Goal: Task Accomplishment & Management: Manage account settings

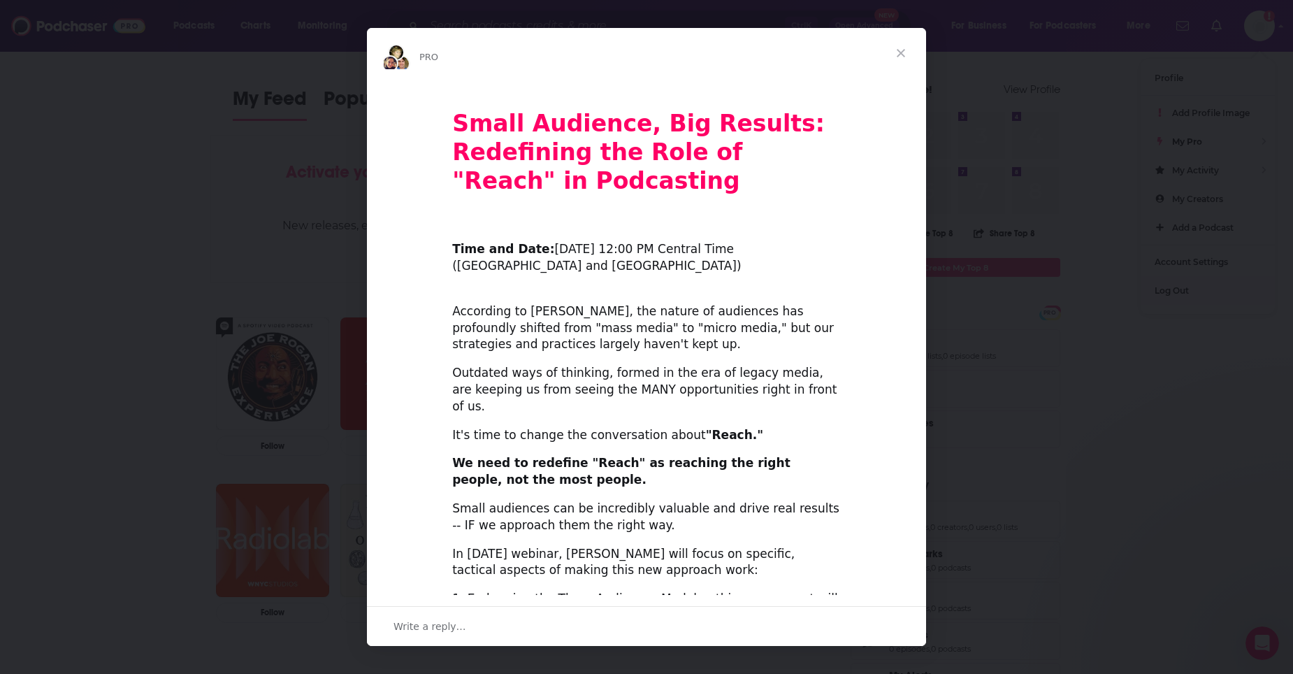
click at [900, 47] on span "Close" at bounding box center [901, 53] width 50 height 50
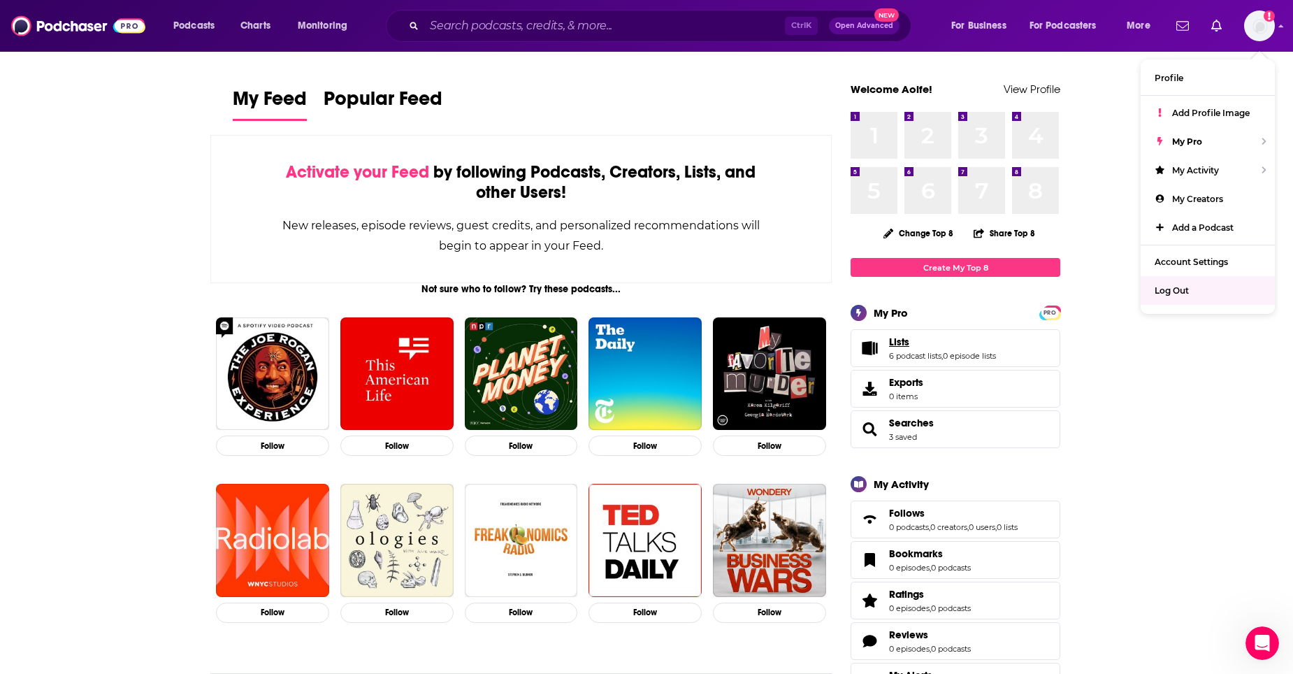
click at [899, 343] on span "Lists" at bounding box center [899, 342] width 20 height 13
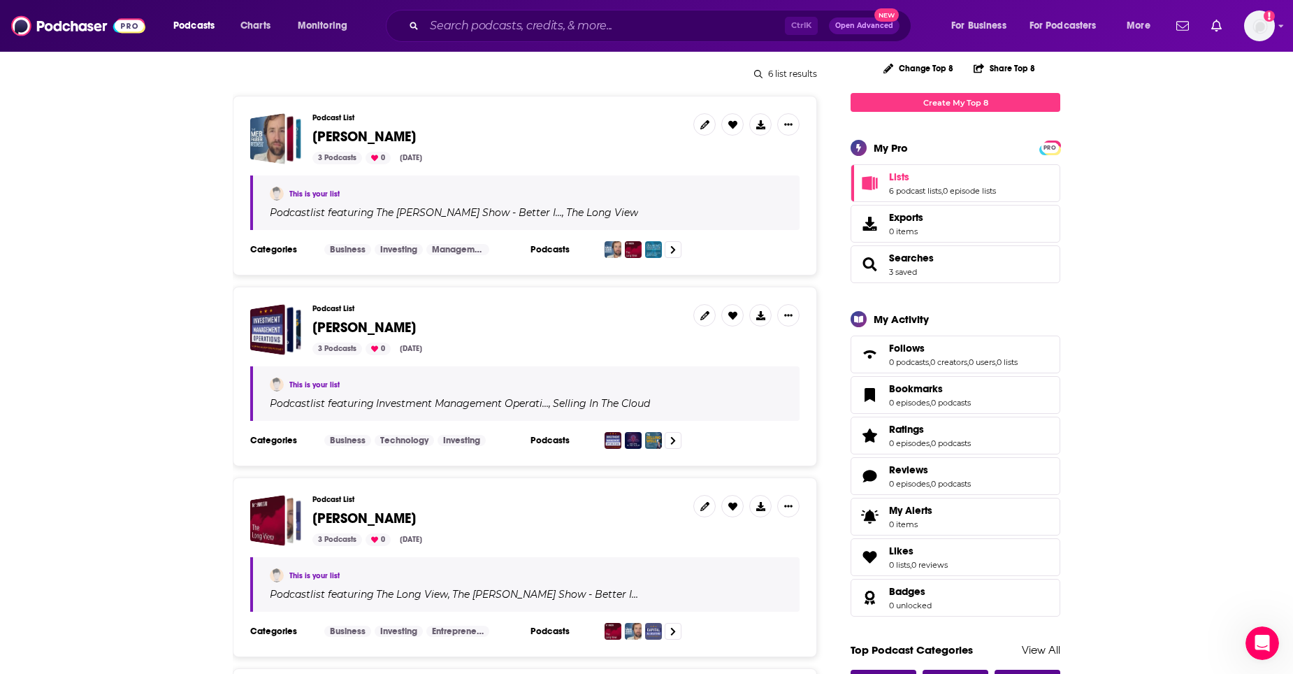
scroll to position [140, 0]
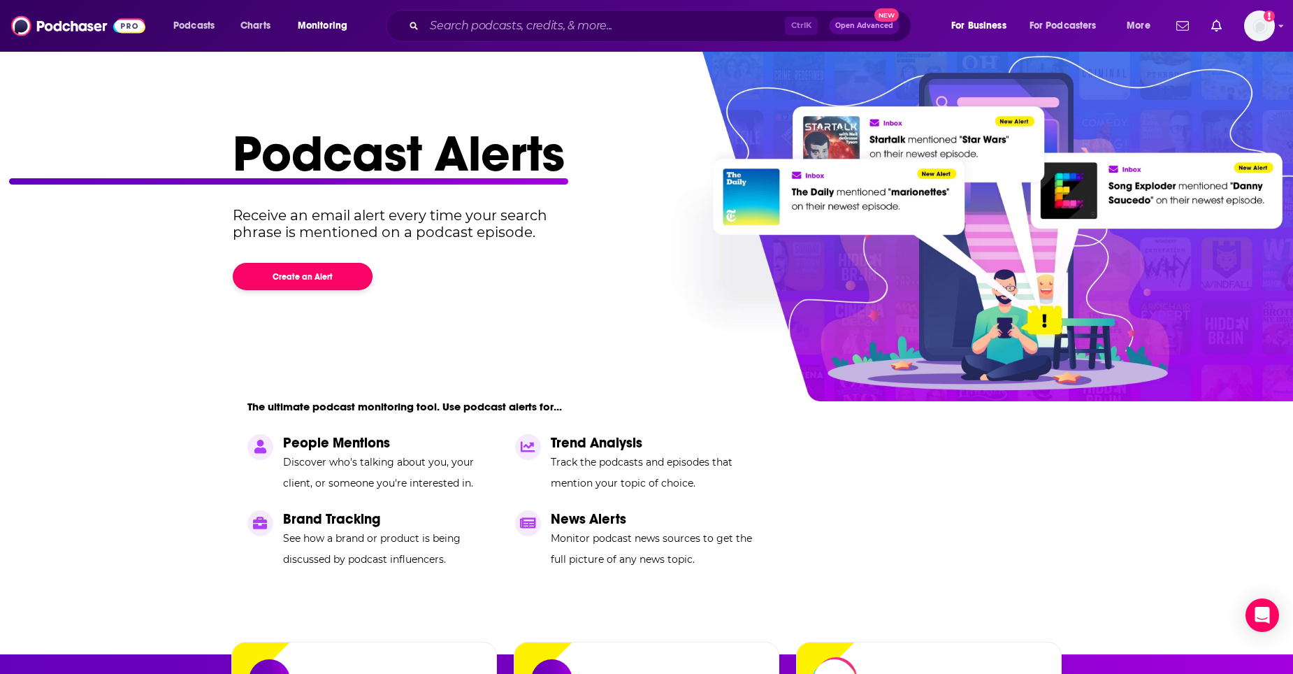
click at [319, 276] on button "Create an Alert" at bounding box center [303, 276] width 140 height 27
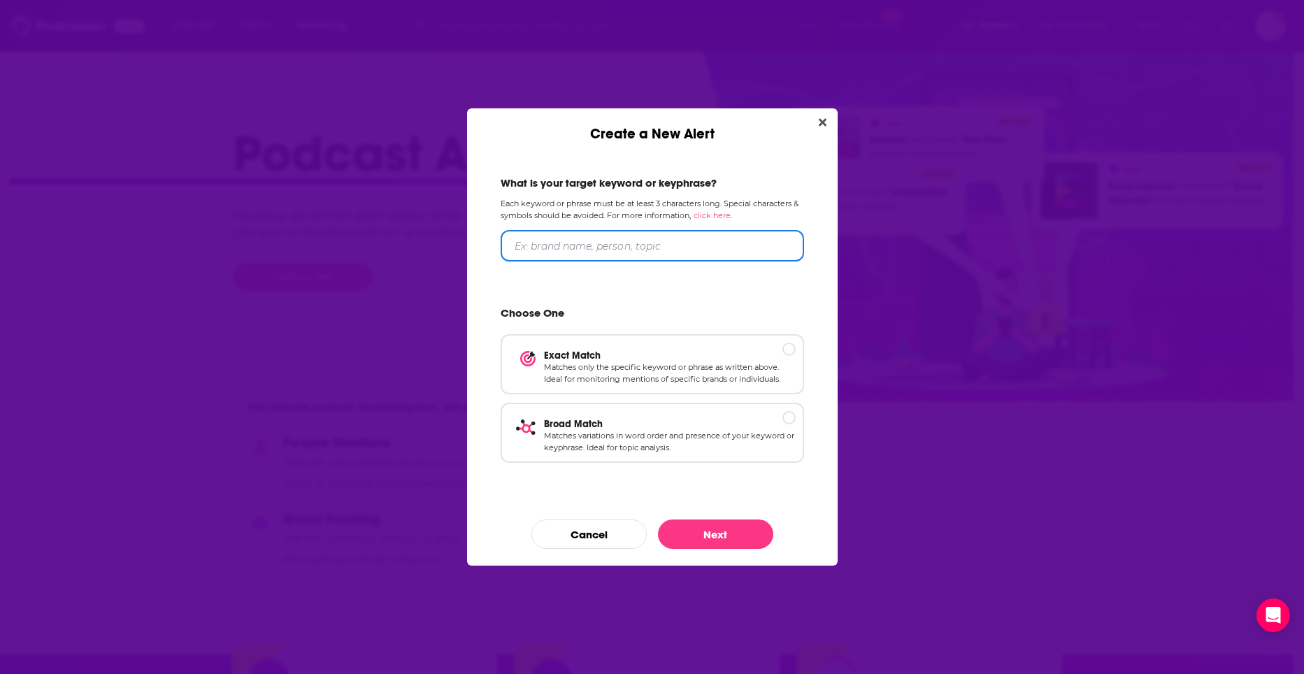
click at [562, 245] on input "Create a New Alert" at bounding box center [652, 245] width 303 height 31
type input "ETF"
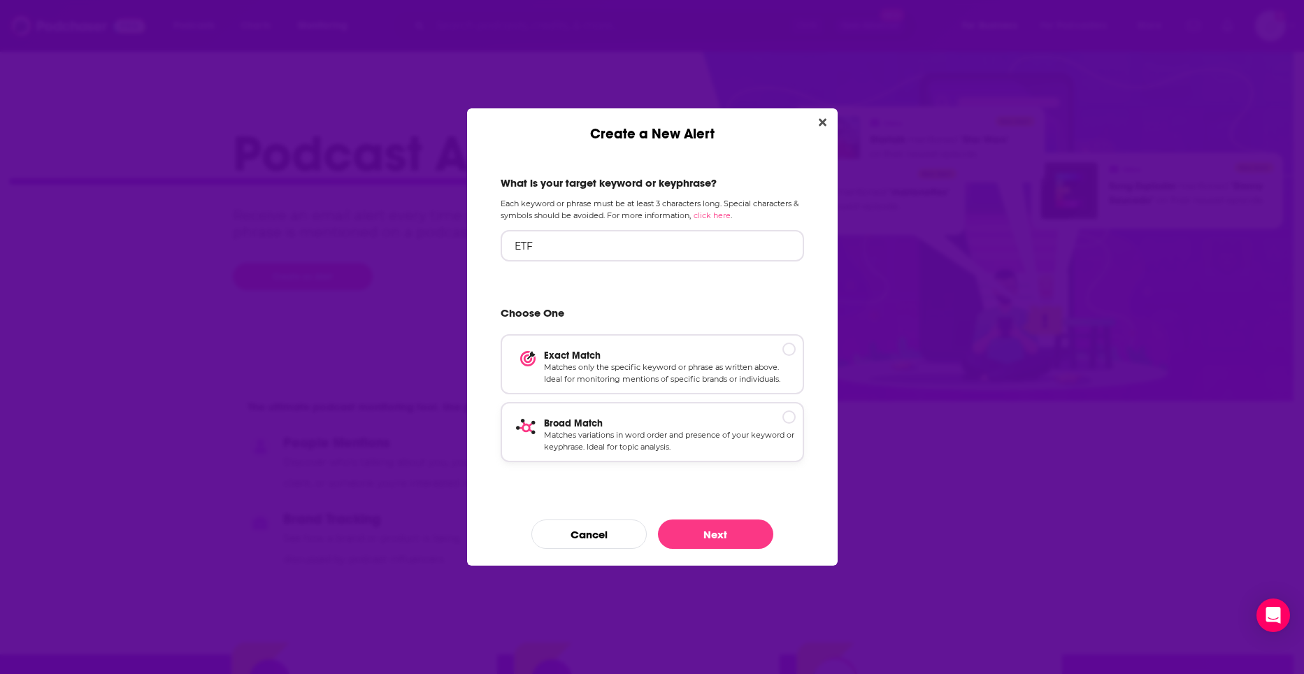
click at [768, 441] on p "Matches variations in word order and presence of your keyword or keyphrase. Ide…" at bounding box center [670, 441] width 252 height 24
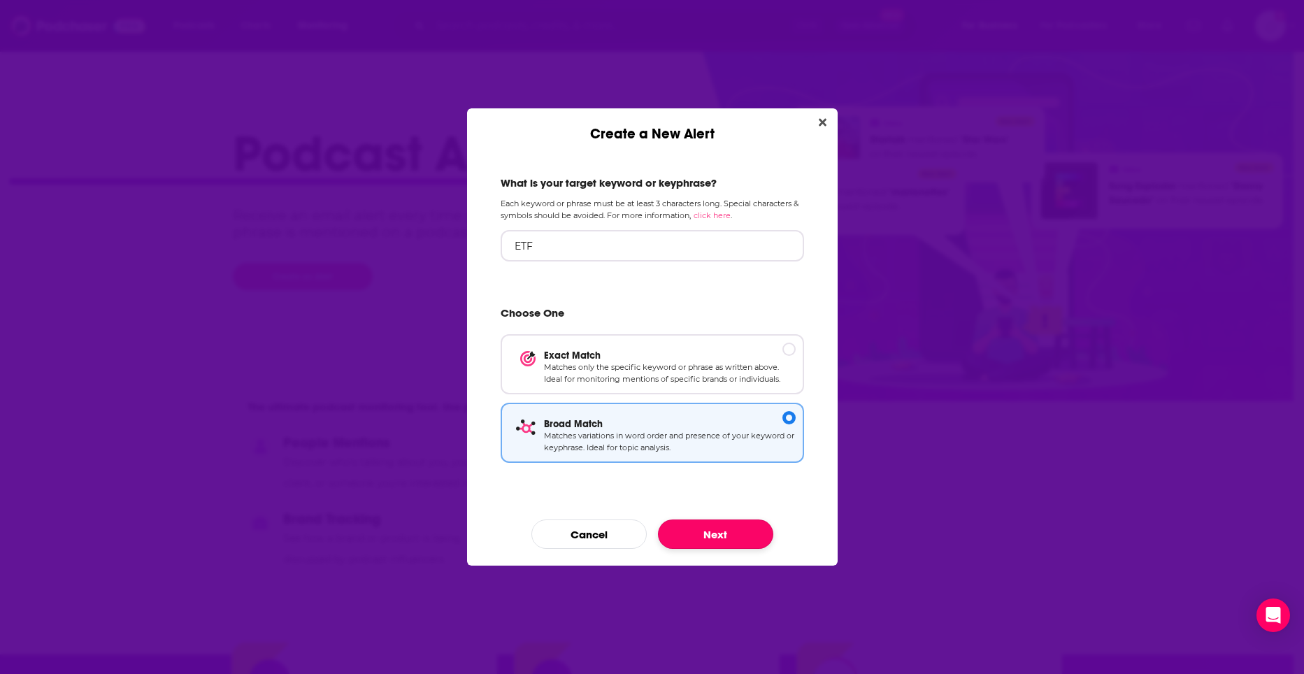
click at [734, 543] on button "Next" at bounding box center [715, 533] width 115 height 29
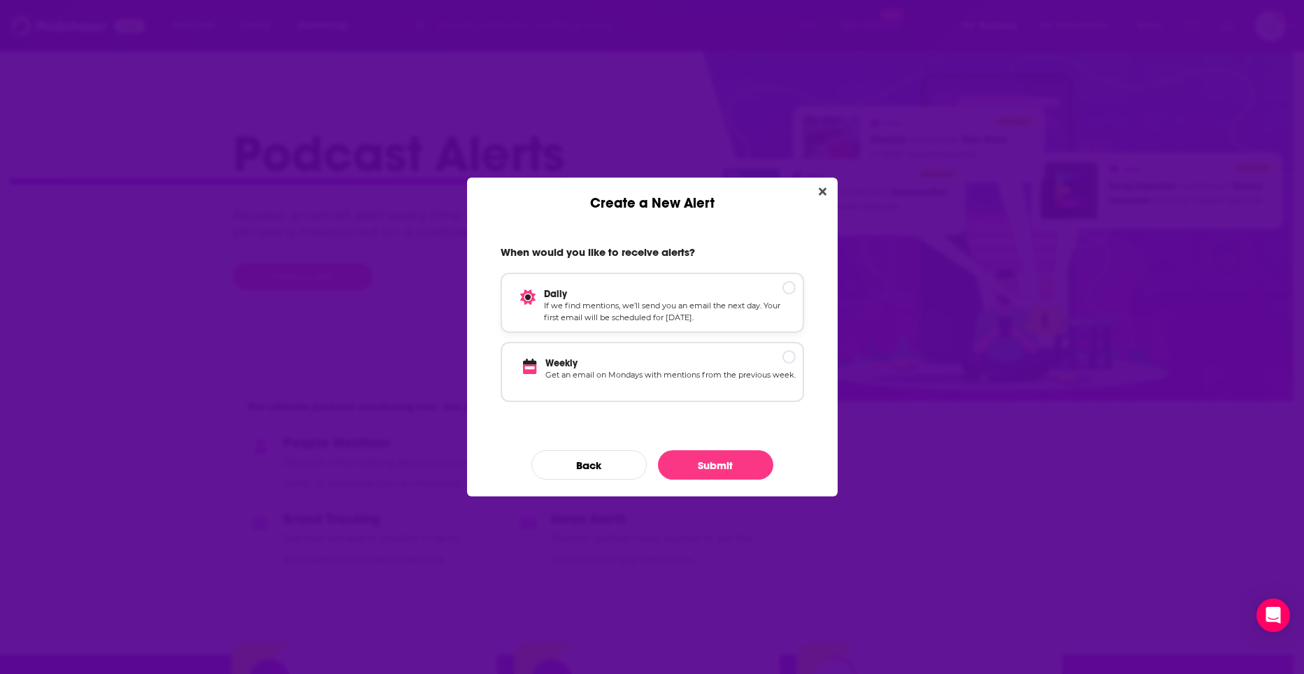
click at [618, 308] on p "If we find mentions, we’ll send you an email the next day. Your first email wil…" at bounding box center [670, 312] width 252 height 24
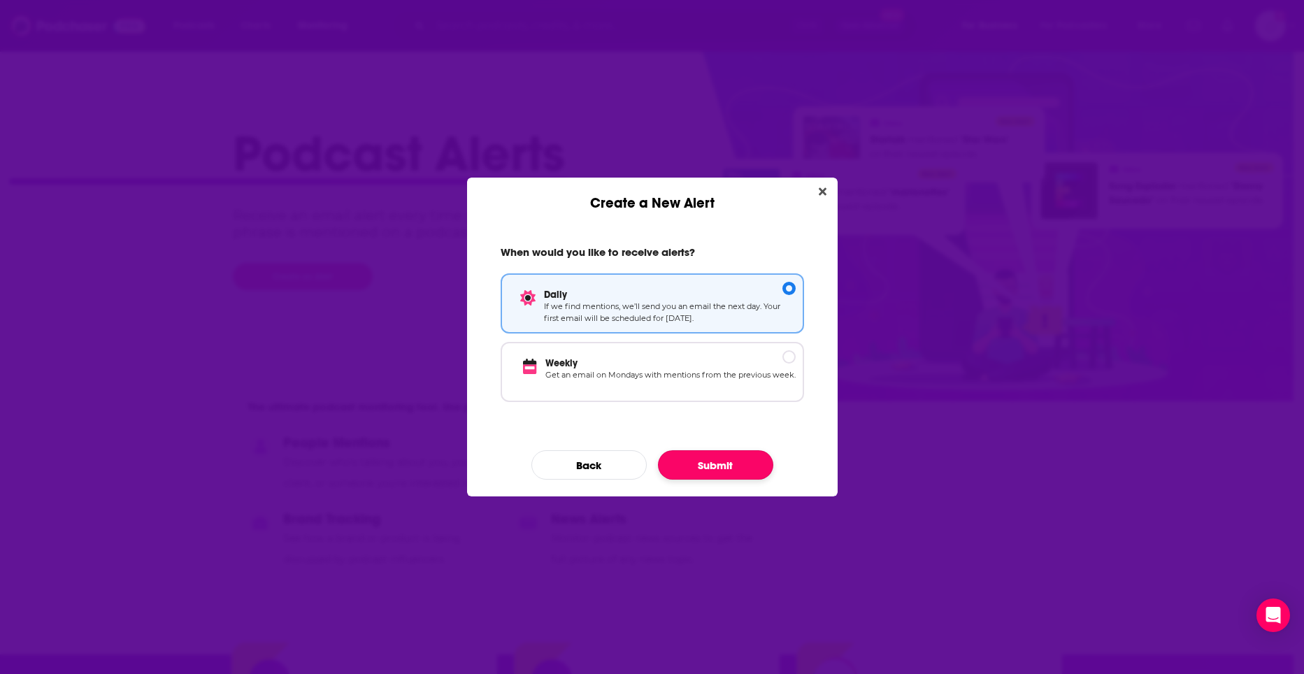
click at [760, 462] on button "Submit" at bounding box center [715, 464] width 115 height 29
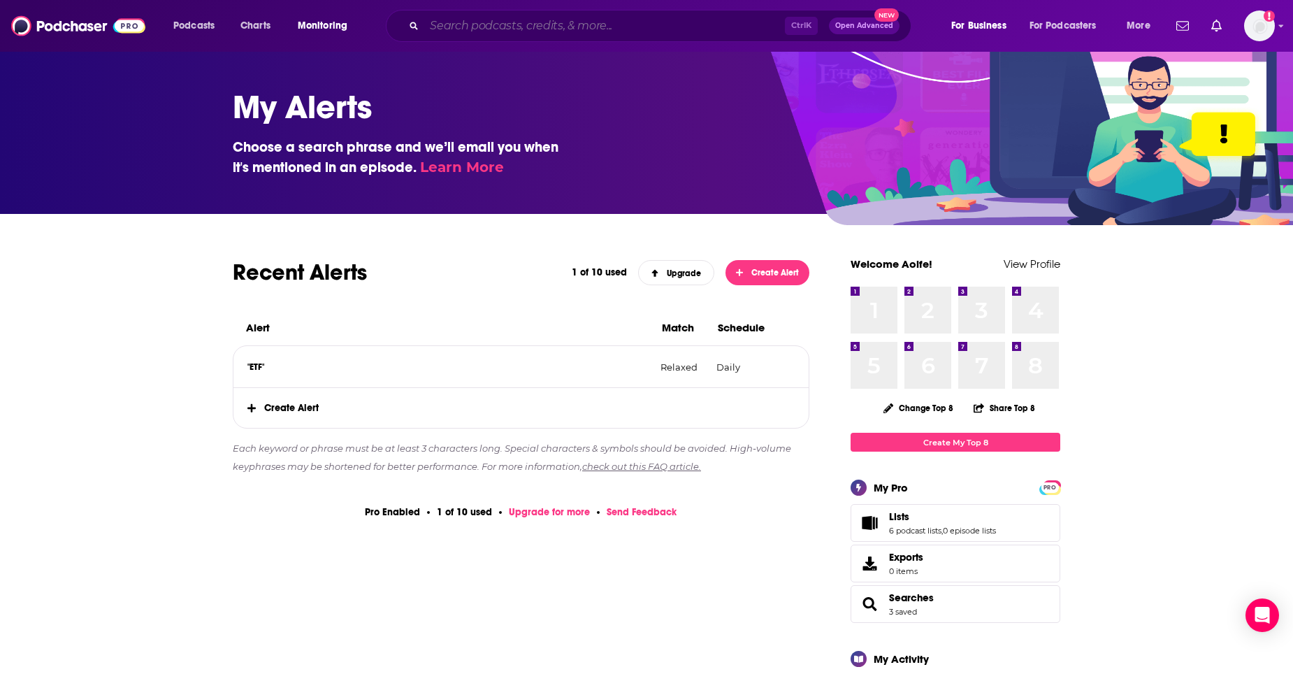
click at [486, 24] on input "Search podcasts, credits, & more..." at bounding box center [604, 26] width 361 height 22
click at [326, 391] on span "Create Alert" at bounding box center [520, 408] width 575 height 40
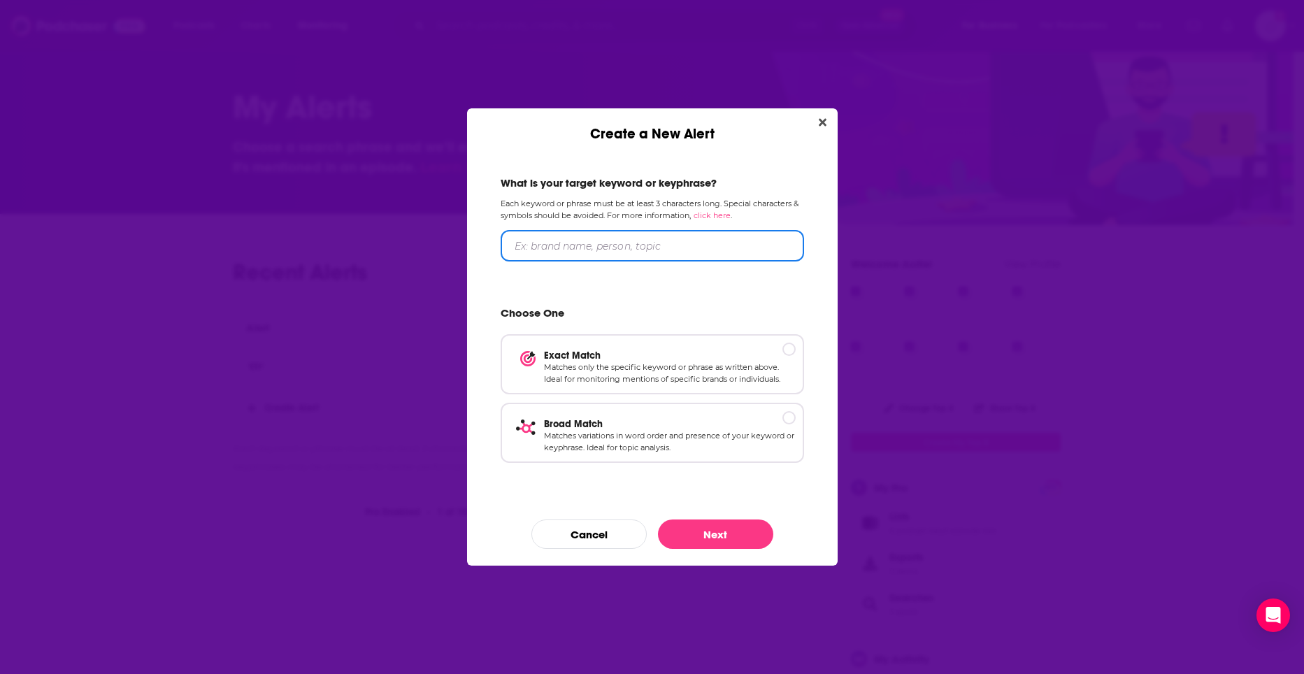
click at [656, 234] on input "Create a New Alert" at bounding box center [652, 245] width 303 height 31
type input "k"
type input "Kristof Gleich"
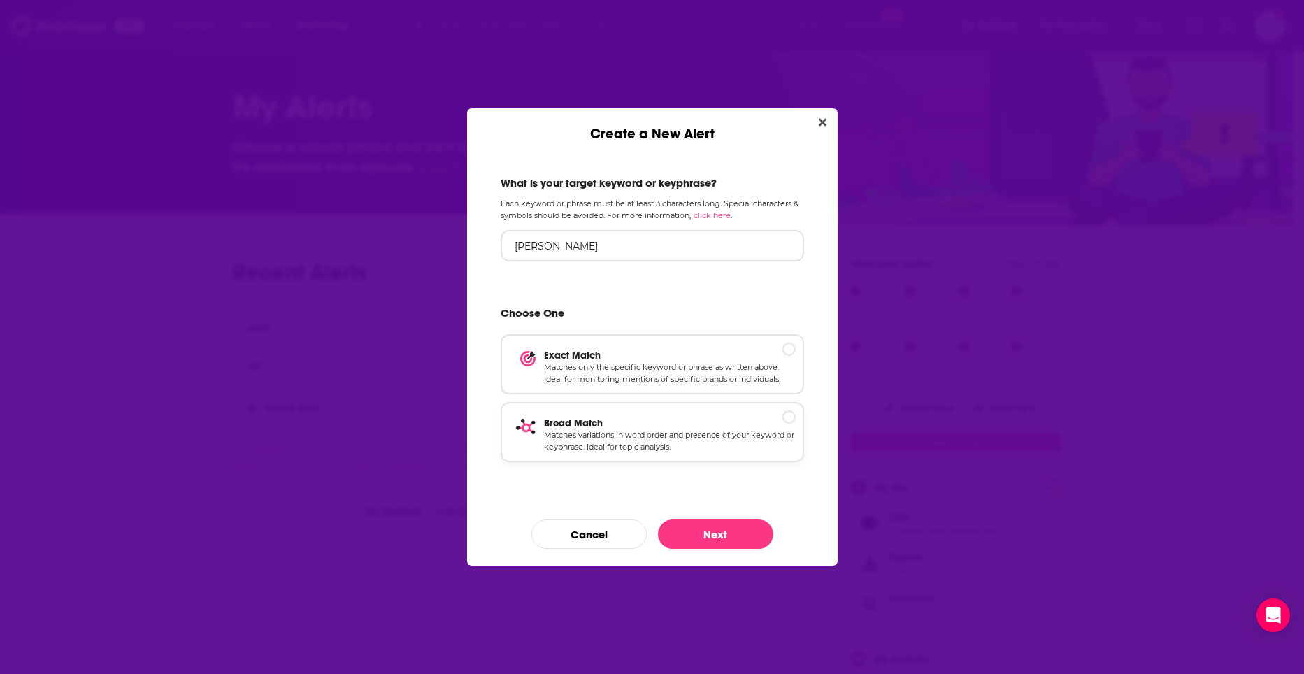
click at [716, 451] on p "Matches variations in word order and presence of your keyword or keyphrase. Ide…" at bounding box center [670, 441] width 252 height 24
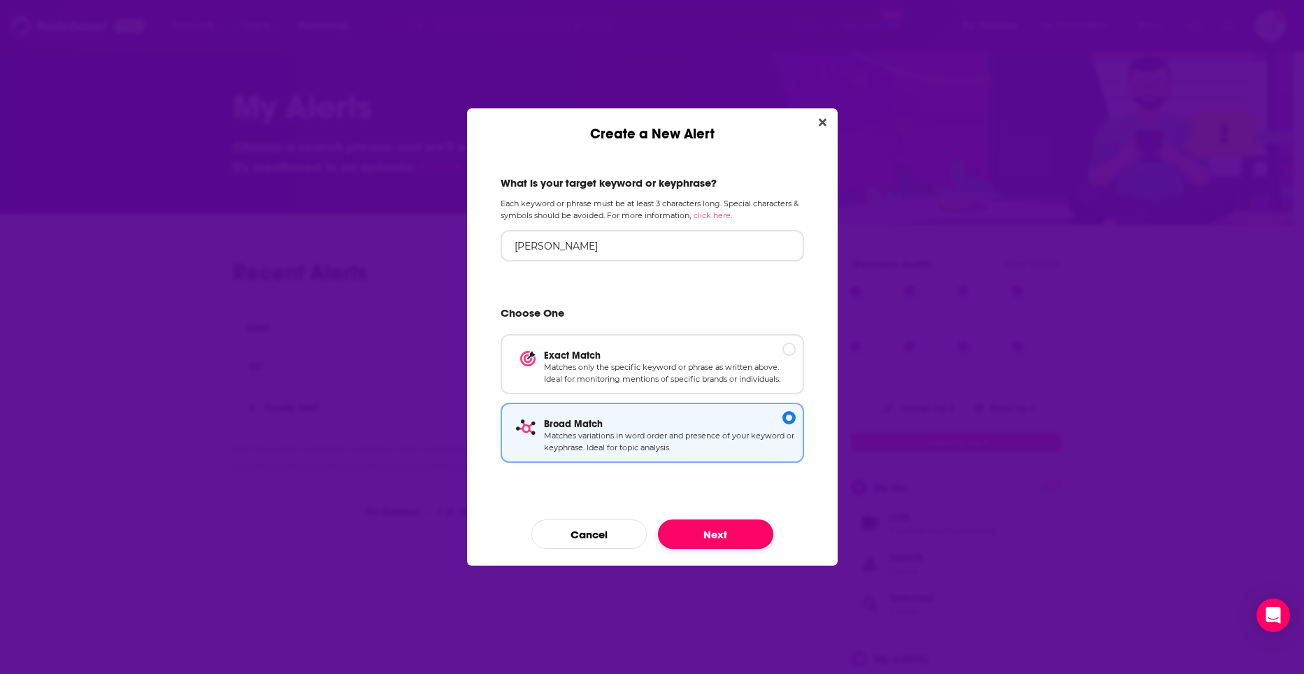
click at [735, 531] on button "Next" at bounding box center [715, 533] width 115 height 29
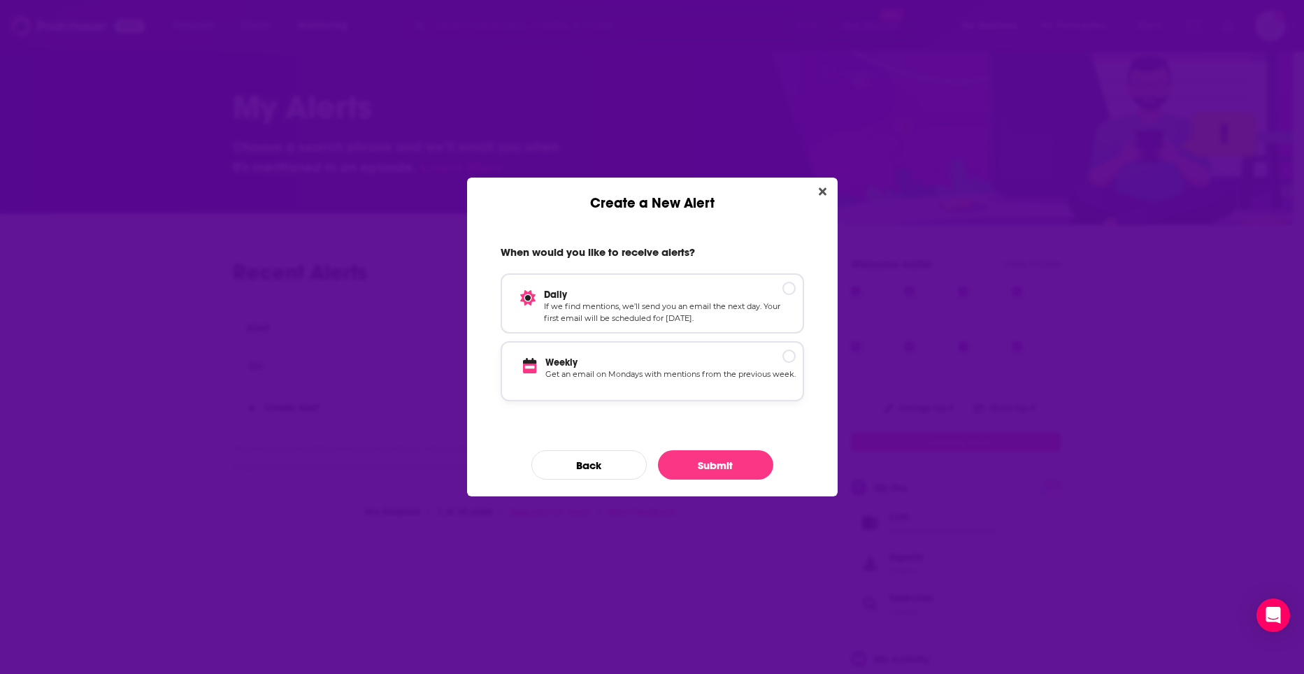
click at [678, 345] on div "Weekly Get an email on Mondays with mentions from the previous week." at bounding box center [652, 371] width 303 height 60
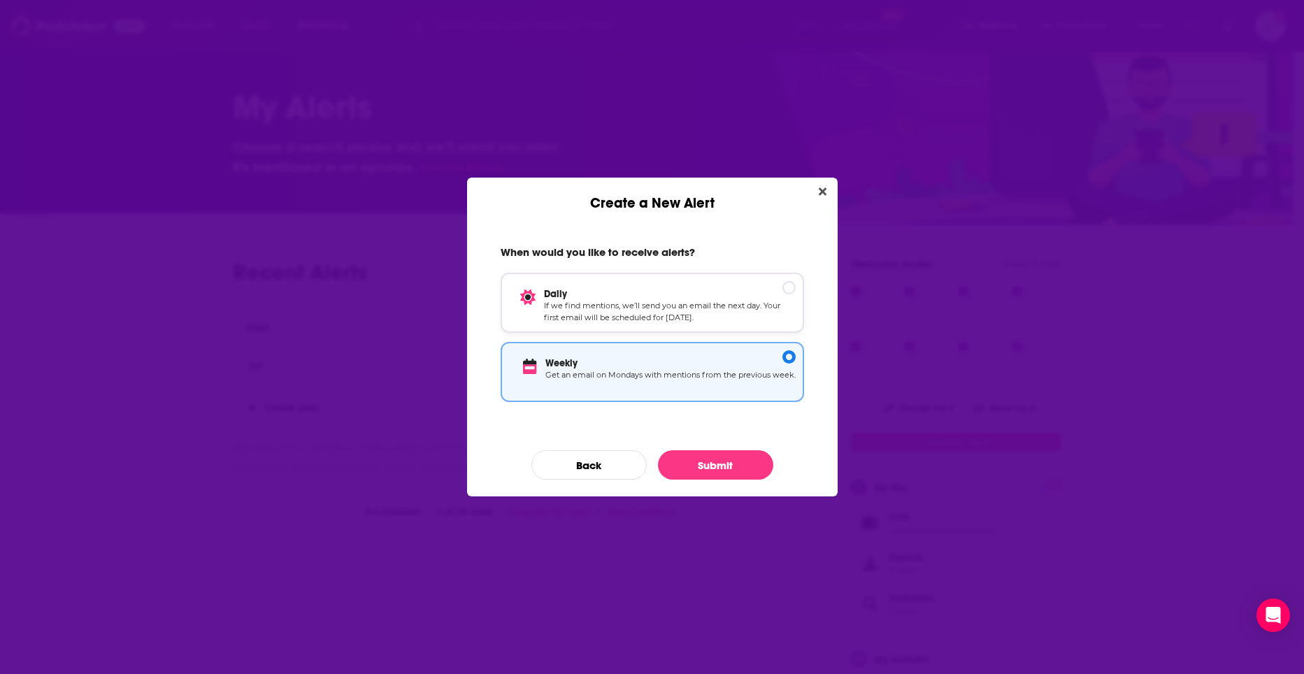
click at [687, 316] on p "If we find mentions, we’ll send you an email the next day. Your first email wil…" at bounding box center [670, 312] width 252 height 24
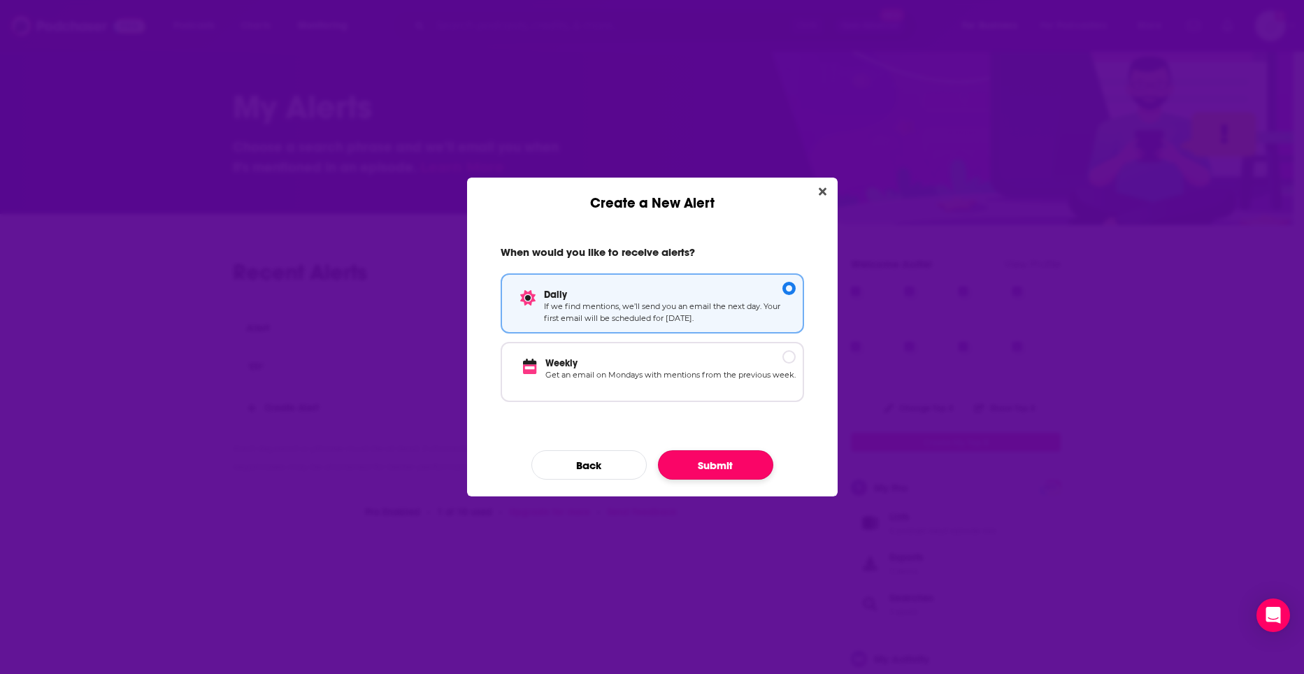
click at [712, 453] on button "Submit" at bounding box center [715, 464] width 115 height 29
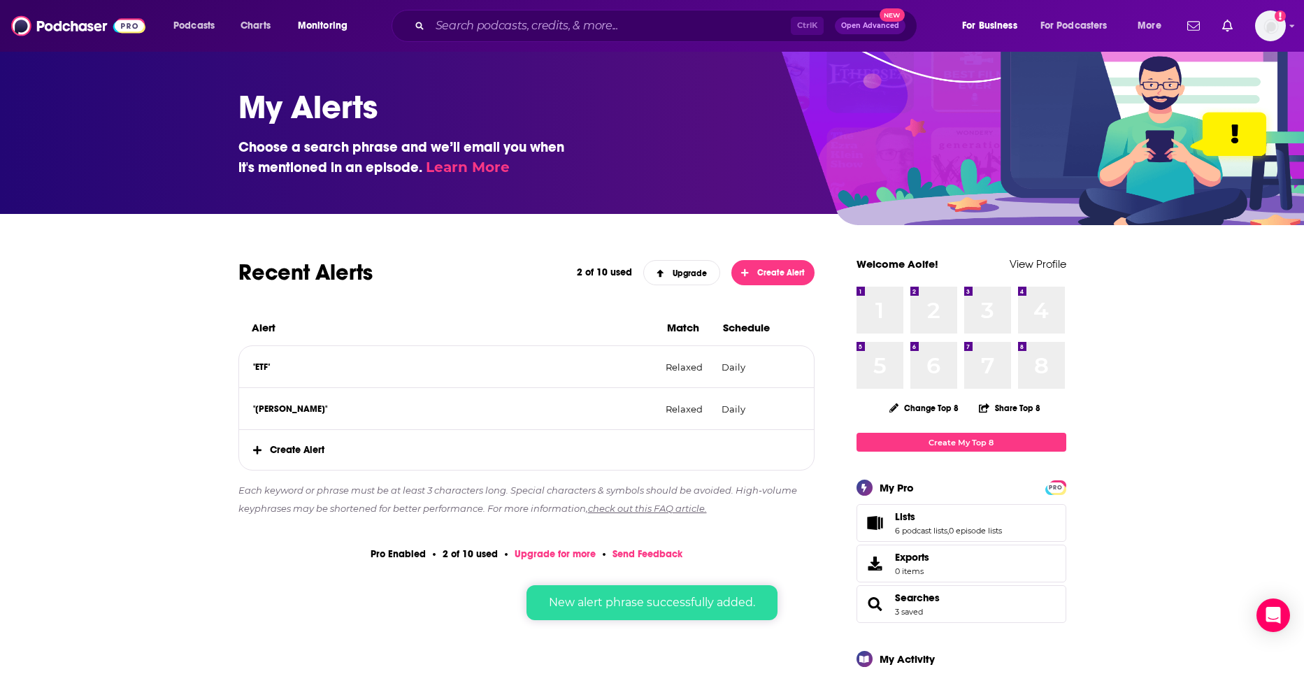
click at [724, 466] on span "Create Alert" at bounding box center [526, 450] width 575 height 40
